Goal: Task Accomplishment & Management: Manage account settings

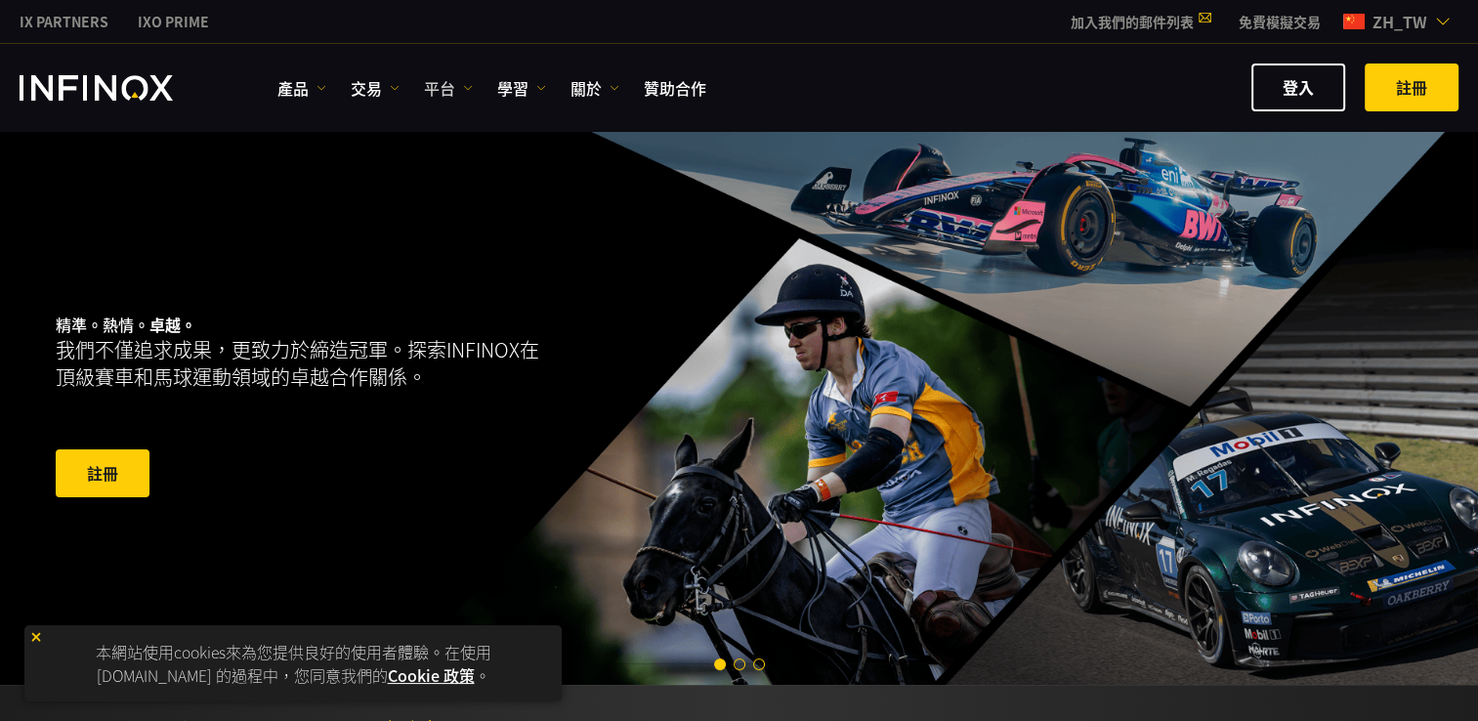
click at [449, 84] on link "平台" at bounding box center [448, 87] width 49 height 23
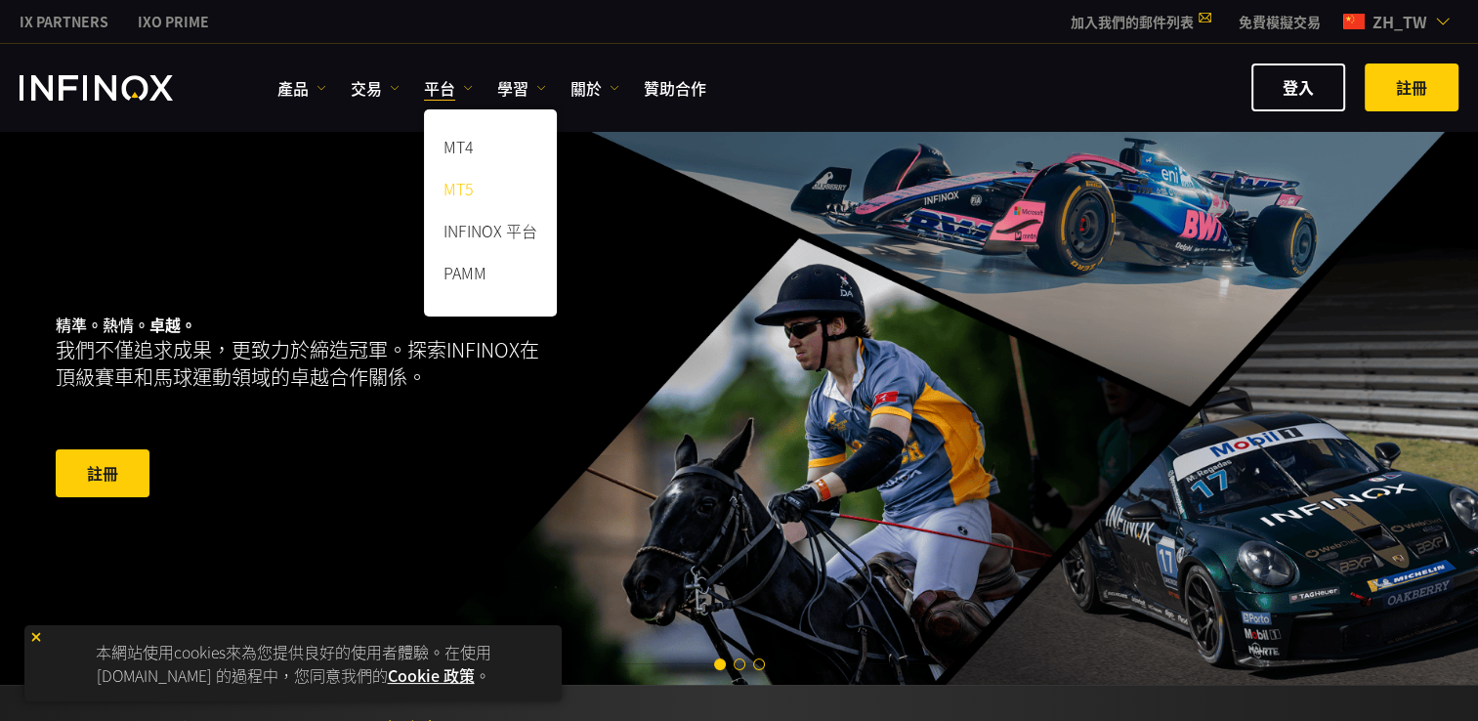
click at [474, 178] on link "MT5" at bounding box center [490, 192] width 133 height 42
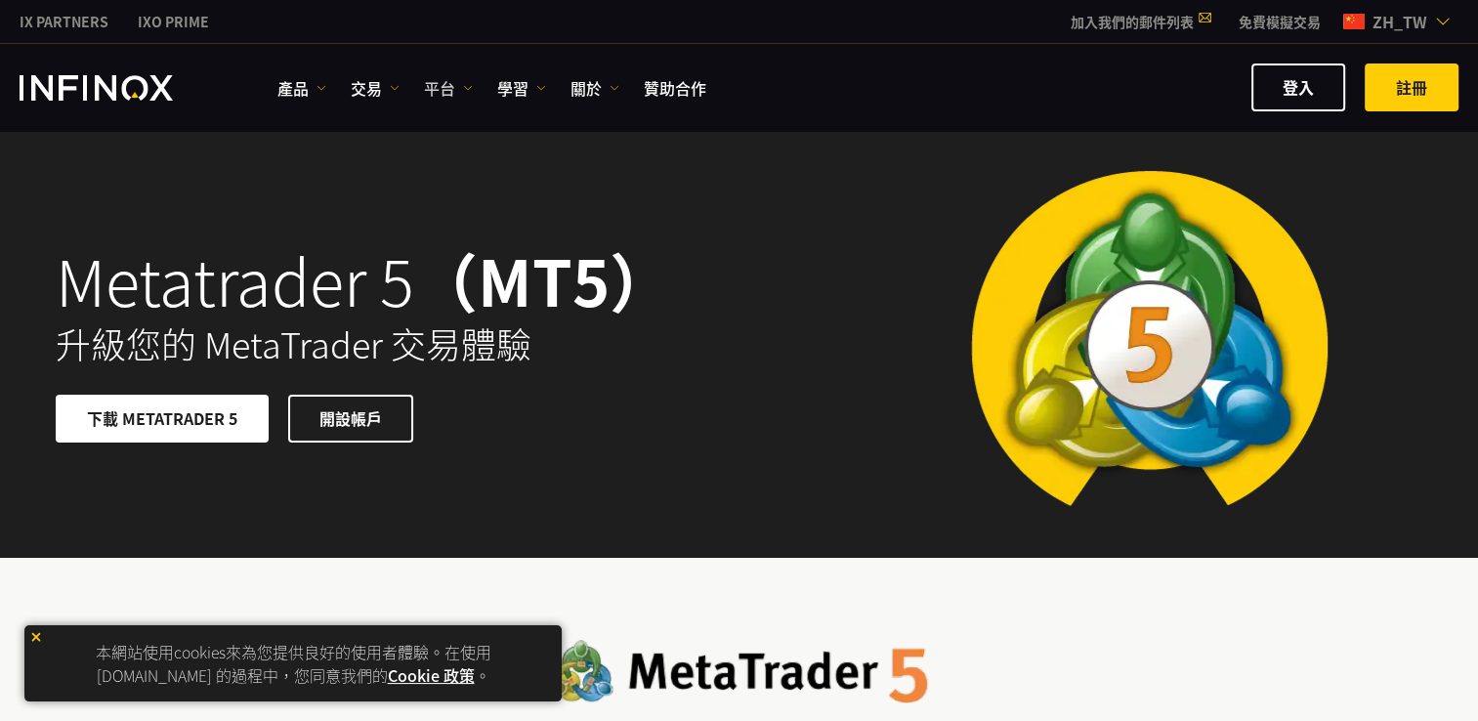
click at [434, 81] on link "平台" at bounding box center [448, 87] width 49 height 23
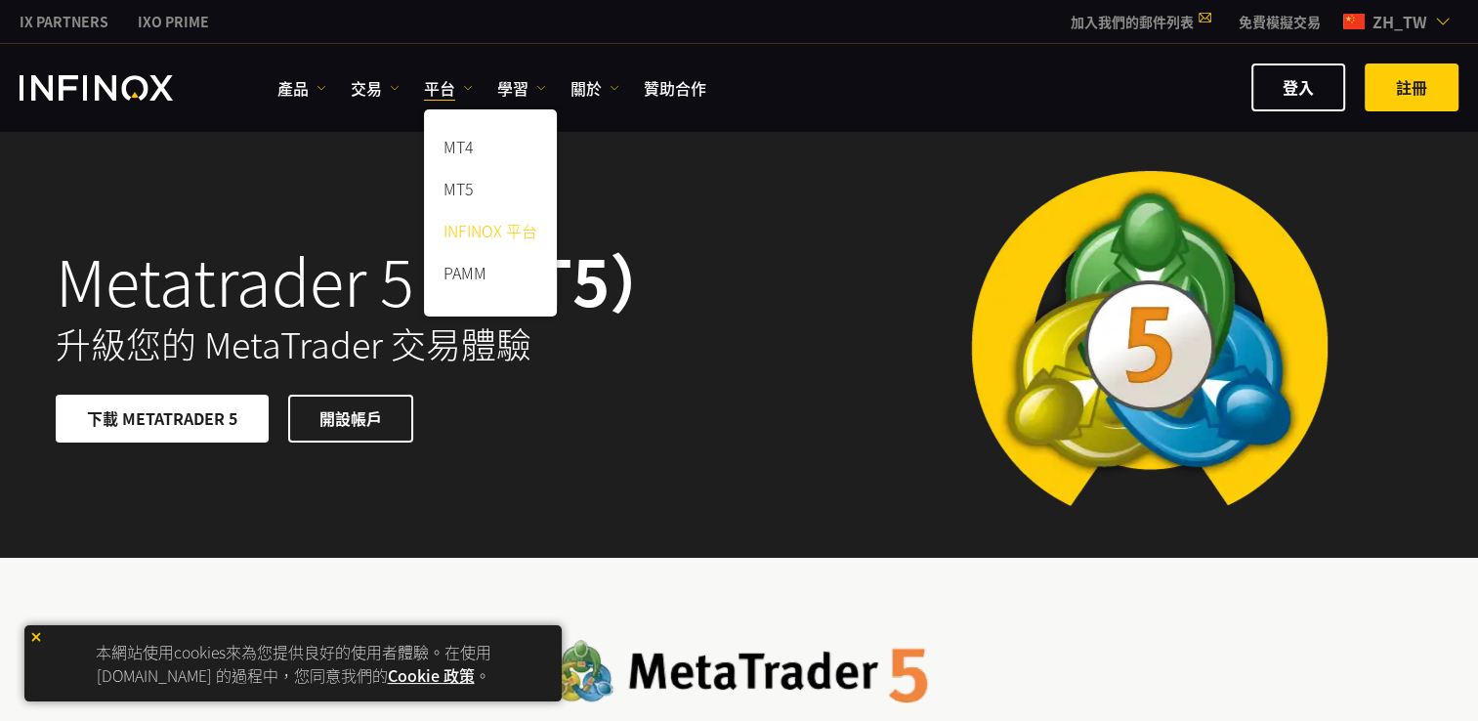
click at [482, 228] on link "INFINOX 平台" at bounding box center [490, 234] width 133 height 42
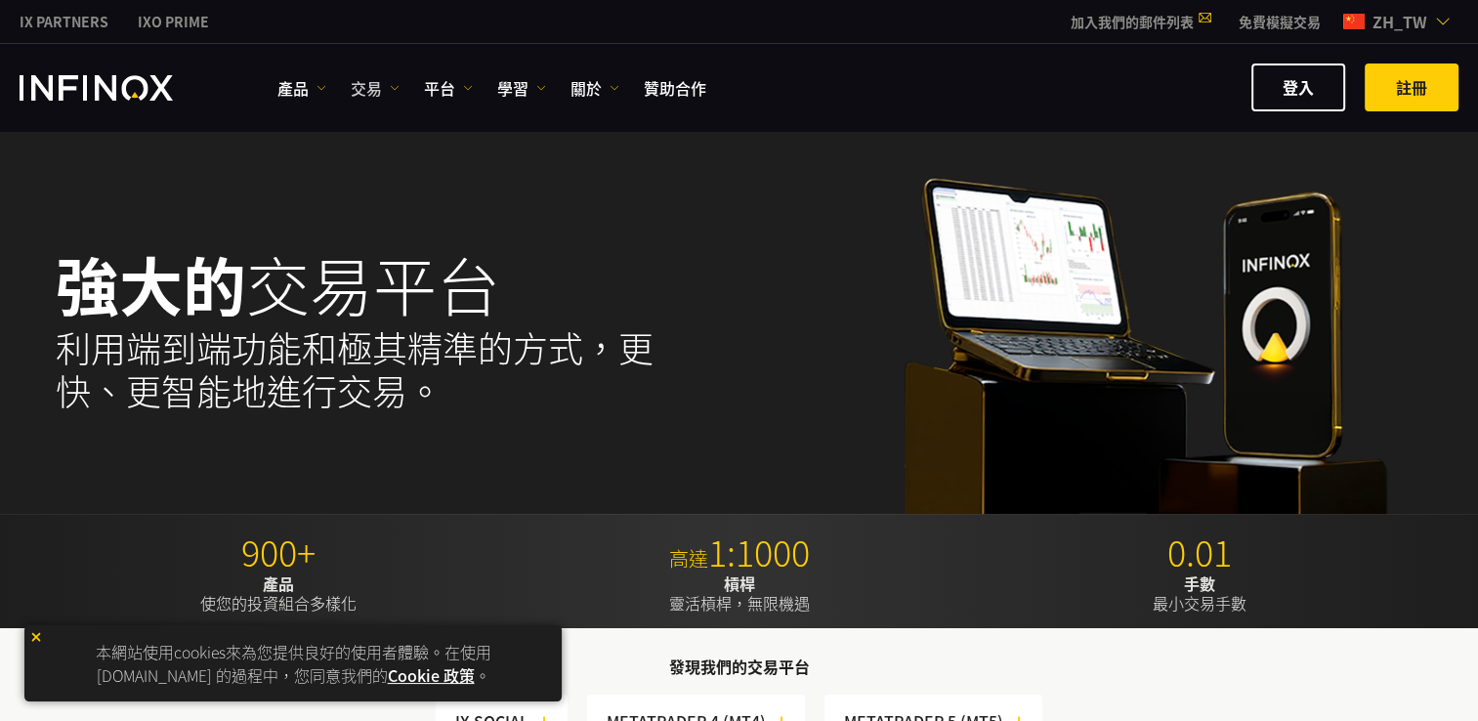
click at [364, 80] on link "交易" at bounding box center [375, 87] width 49 height 23
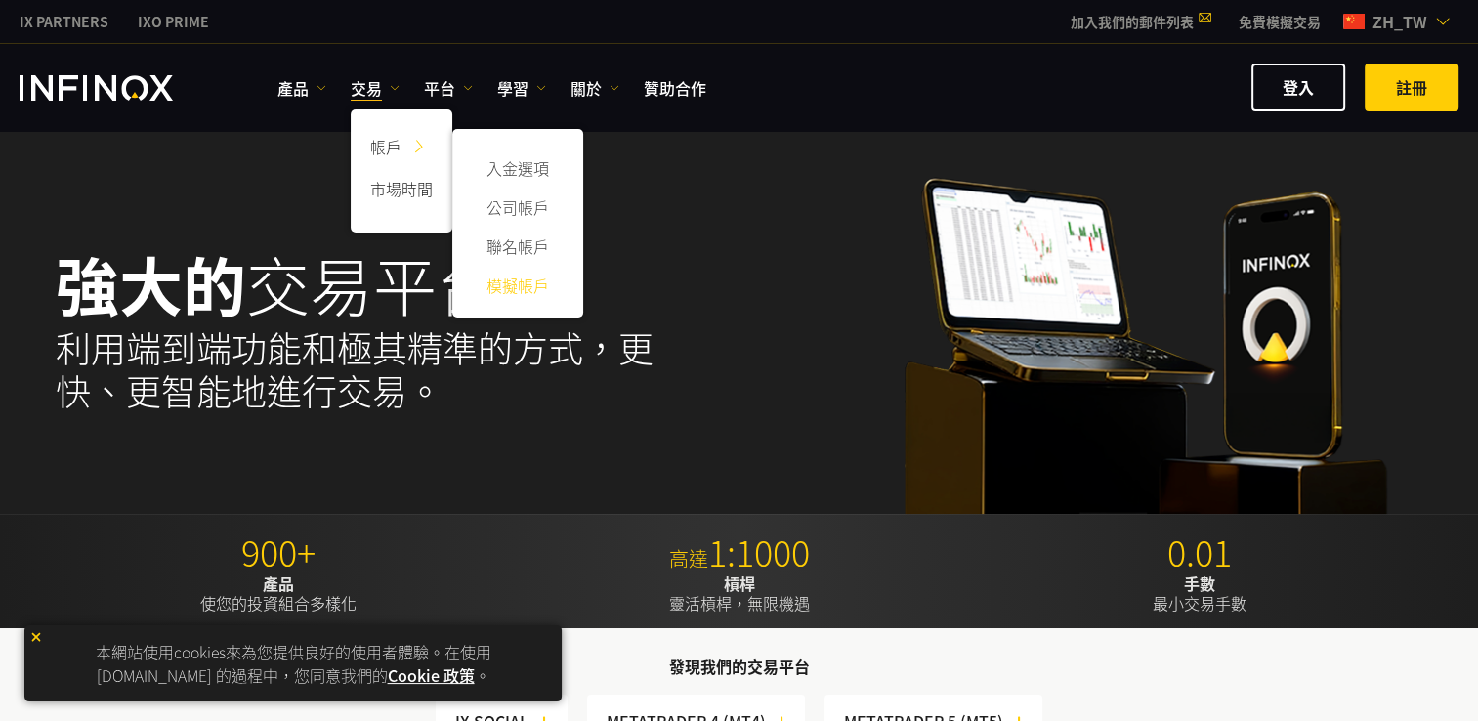
click at [516, 280] on link "模擬帳戶" at bounding box center [518, 285] width 92 height 39
click at [528, 283] on link "模擬帳戶" at bounding box center [518, 285] width 92 height 39
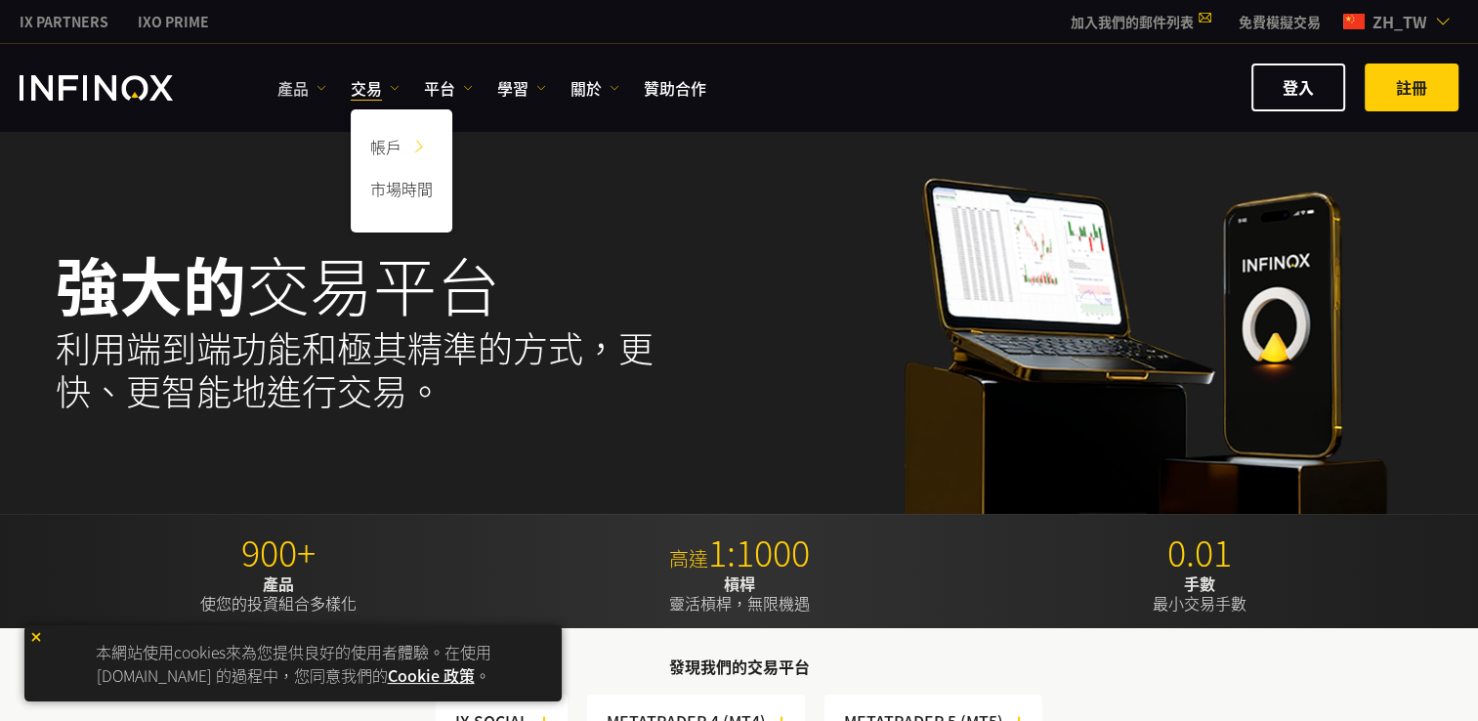
click at [287, 79] on link "產品" at bounding box center [301, 87] width 49 height 23
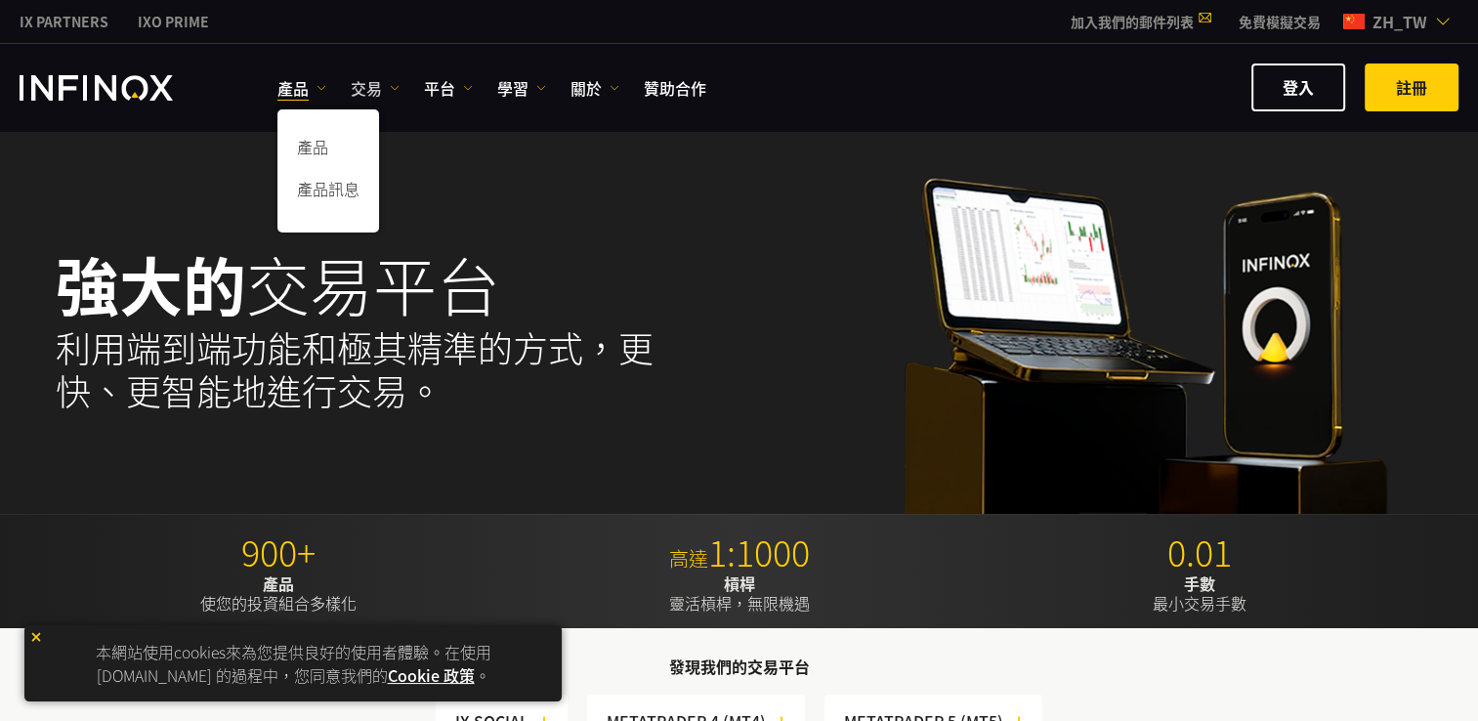
click at [390, 83] on img at bounding box center [395, 88] width 10 height 10
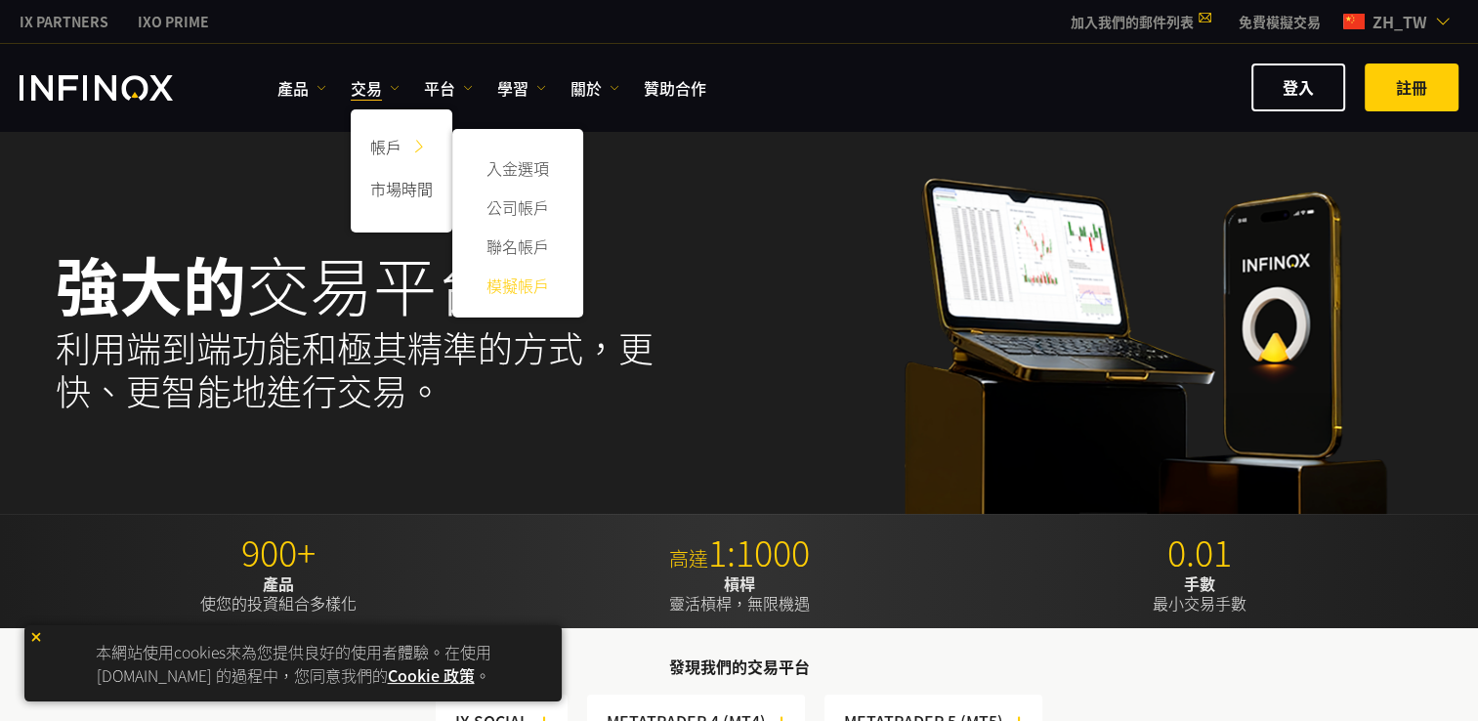
click at [526, 279] on link "模擬帳戶" at bounding box center [518, 285] width 92 height 39
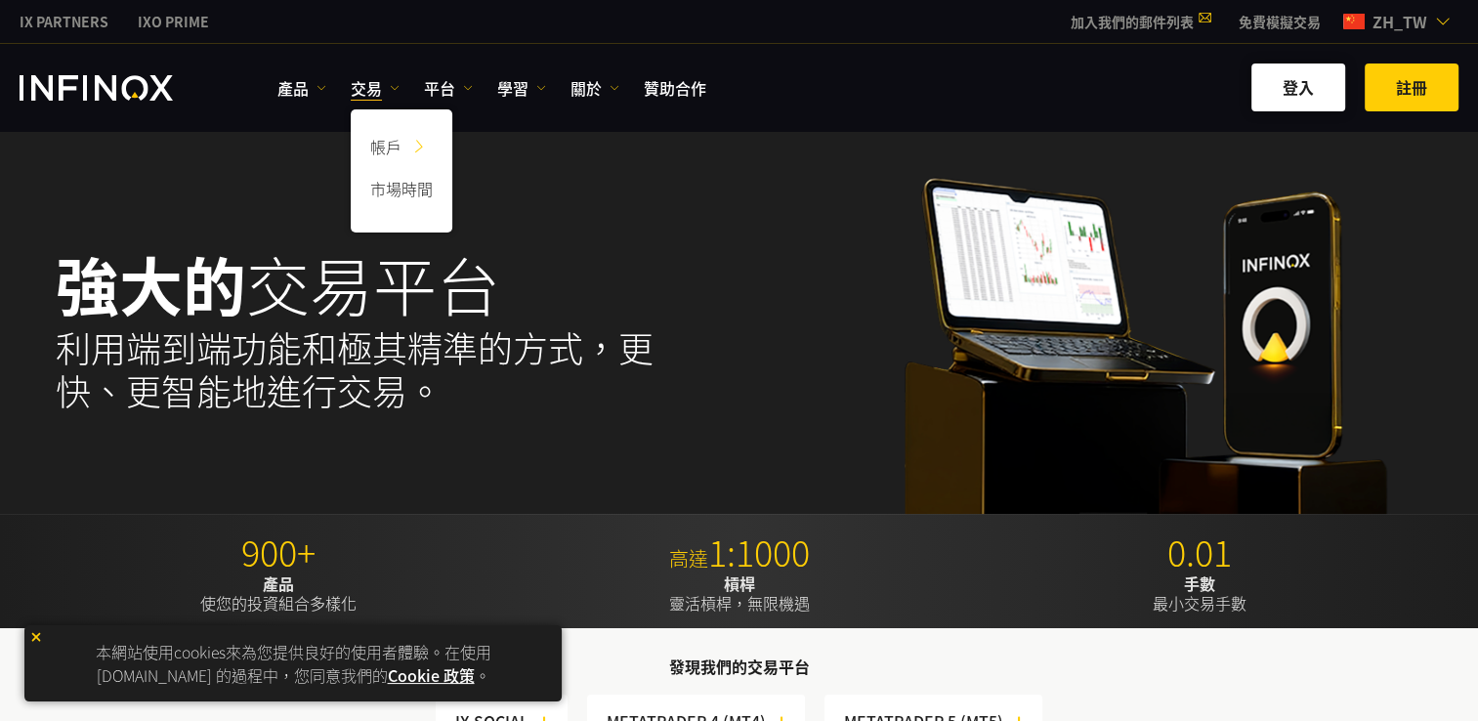
click at [1307, 81] on link "登入" at bounding box center [1298, 87] width 94 height 48
